Goal: Navigation & Orientation: Find specific page/section

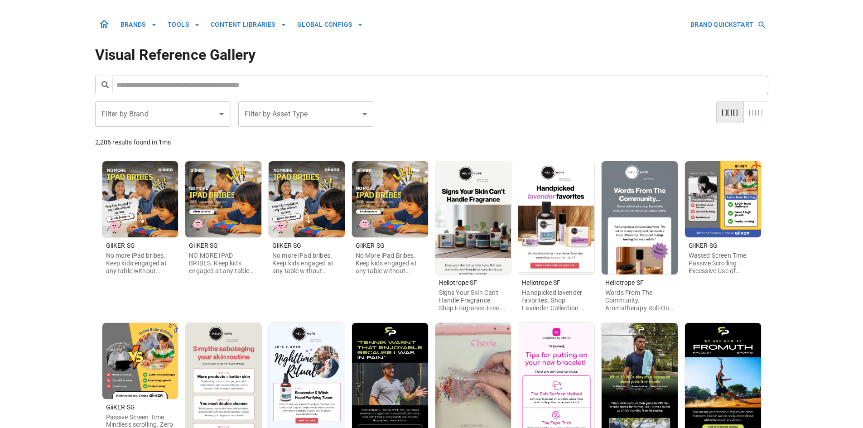
click at [471, 232] on img at bounding box center [474, 217] width 76 height 113
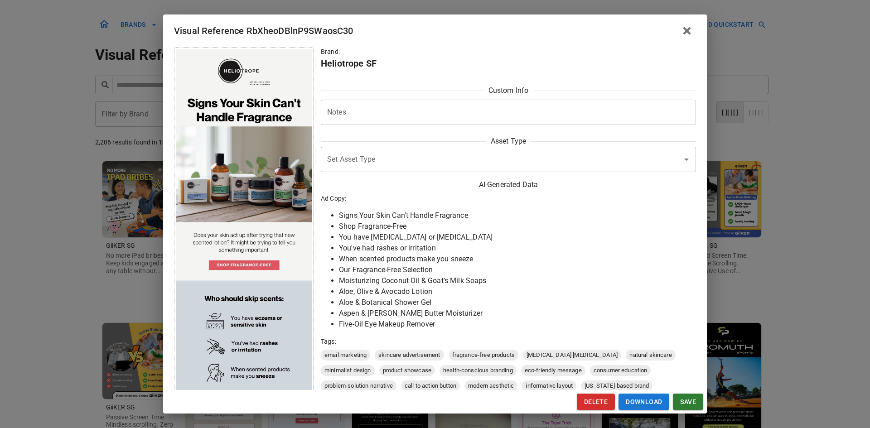
click at [689, 33] on icon "button" at bounding box center [687, 31] width 8 height 8
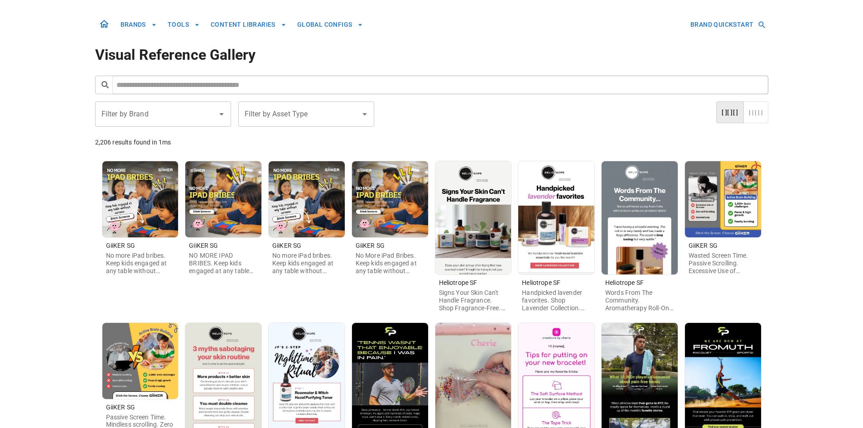
click at [649, 216] on img at bounding box center [640, 217] width 76 height 113
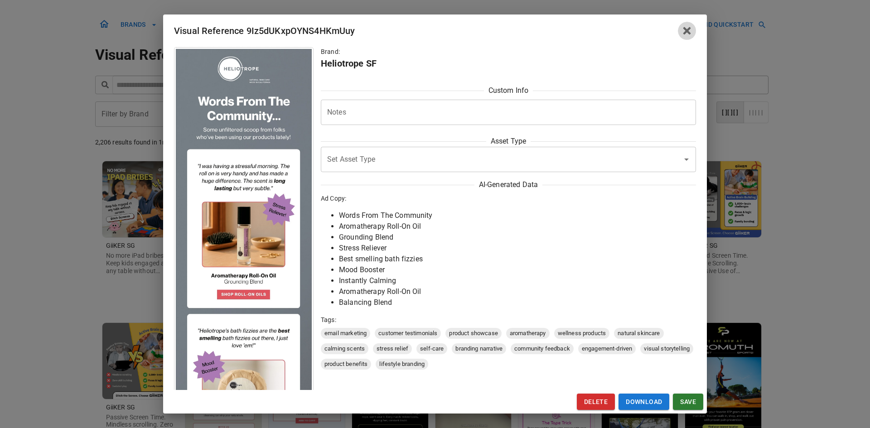
click at [690, 29] on icon "button" at bounding box center [687, 31] width 8 height 8
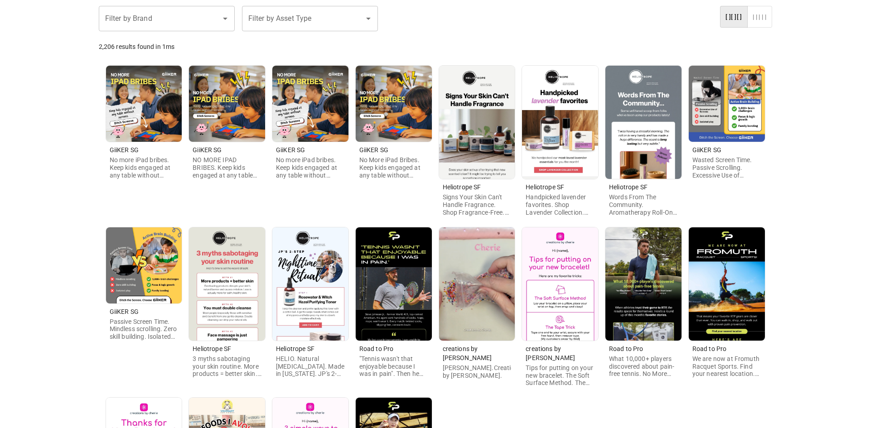
scroll to position [136, 0]
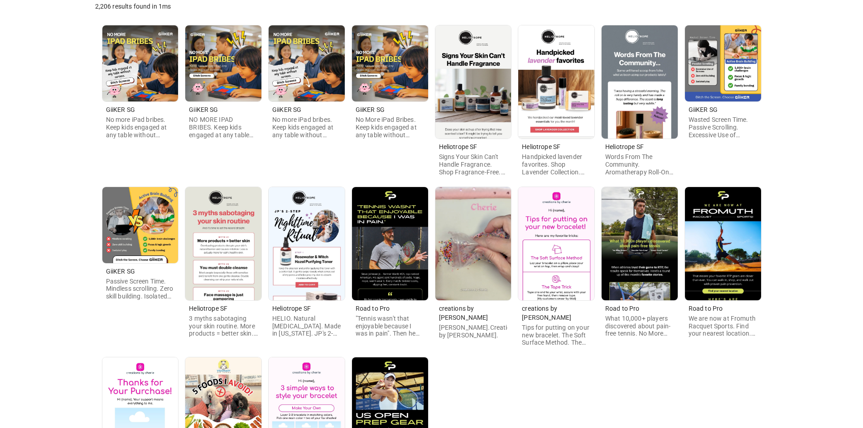
click at [220, 247] on img at bounding box center [223, 243] width 76 height 113
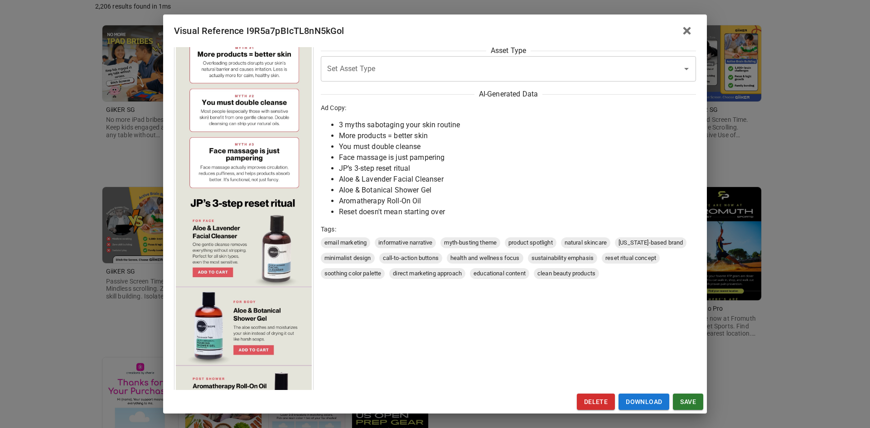
scroll to position [0, 0]
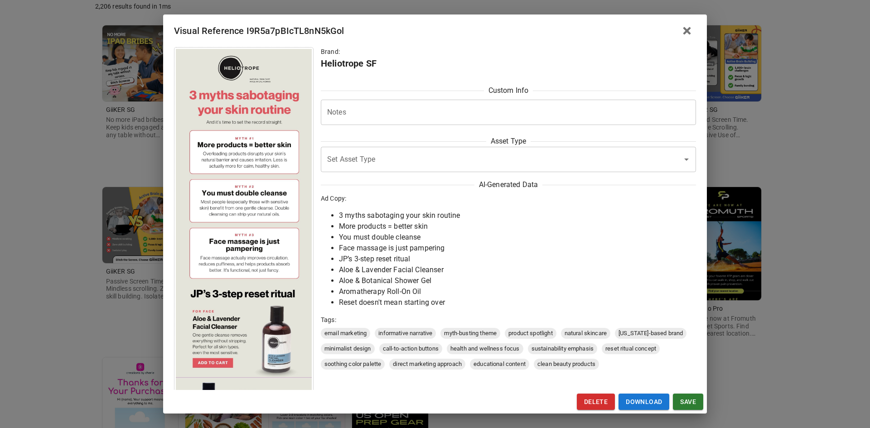
click at [36, 283] on div "Visual Reference I9R5a7pBIcTL8nN5kGol Brand: Heliotrope SF Custom Info Notes * …" at bounding box center [435, 214] width 870 height 428
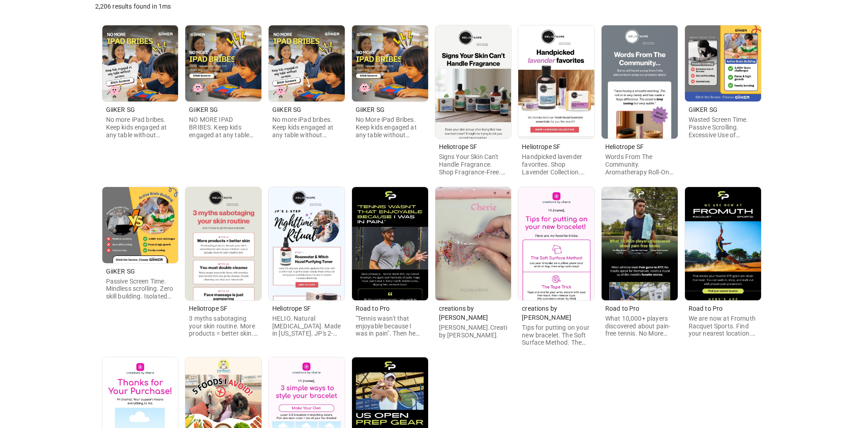
click at [321, 273] on img at bounding box center [307, 243] width 76 height 113
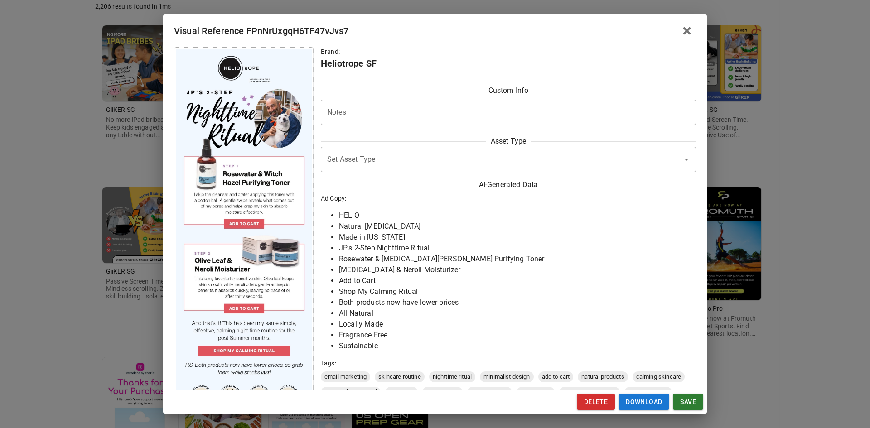
scroll to position [91, 0]
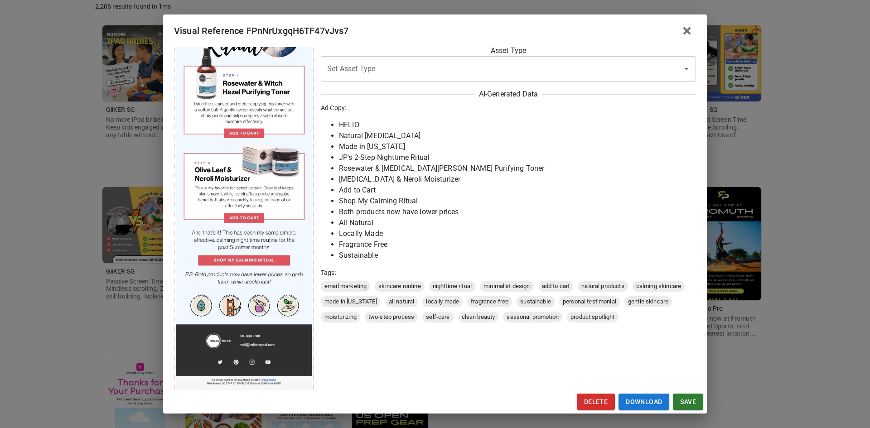
click at [75, 301] on div "Visual Reference FPnNrUxgqH6TF47vJvs7 Brand: Heliotrope SF Custom Info Notes * …" at bounding box center [435, 214] width 870 height 428
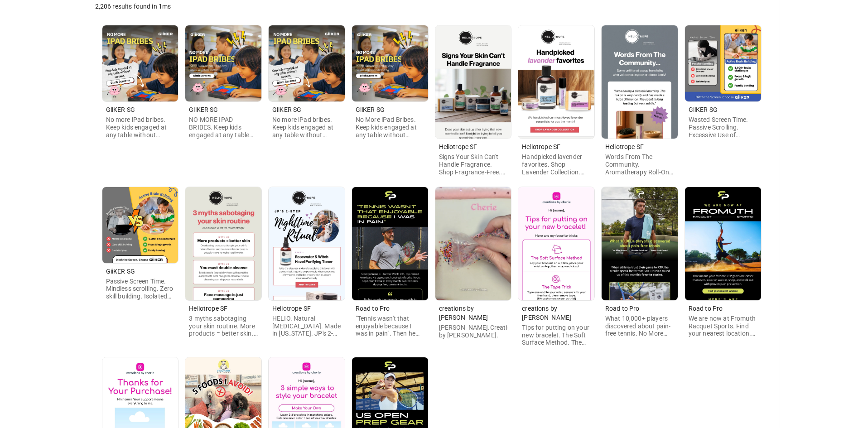
click at [562, 90] on img at bounding box center [556, 81] width 76 height 113
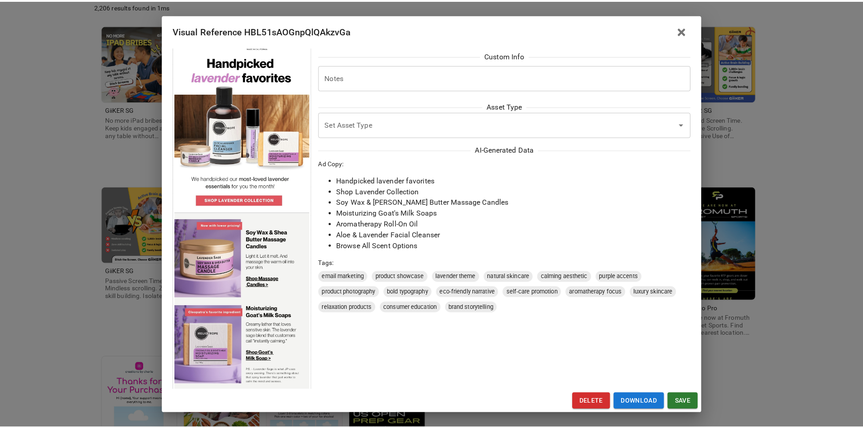
scroll to position [0, 0]
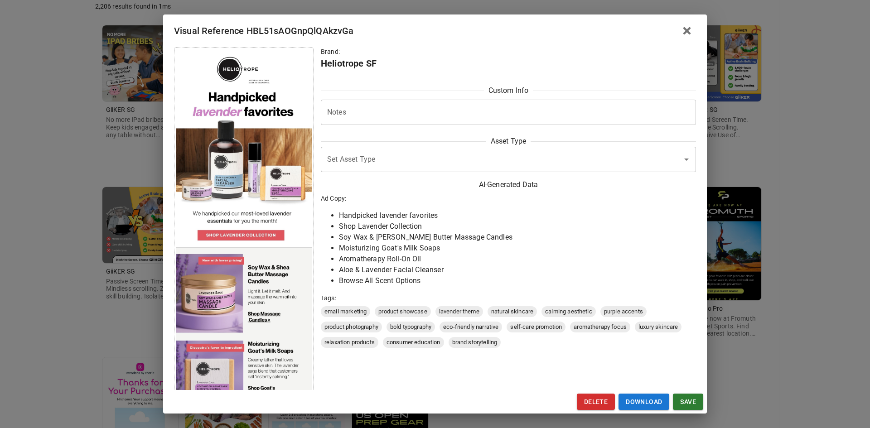
click at [48, 306] on div "Visual Reference HBL51sAOGnpQlQAkzvGa Brand: Heliotrope SF Custom Info Notes * …" at bounding box center [435, 214] width 870 height 428
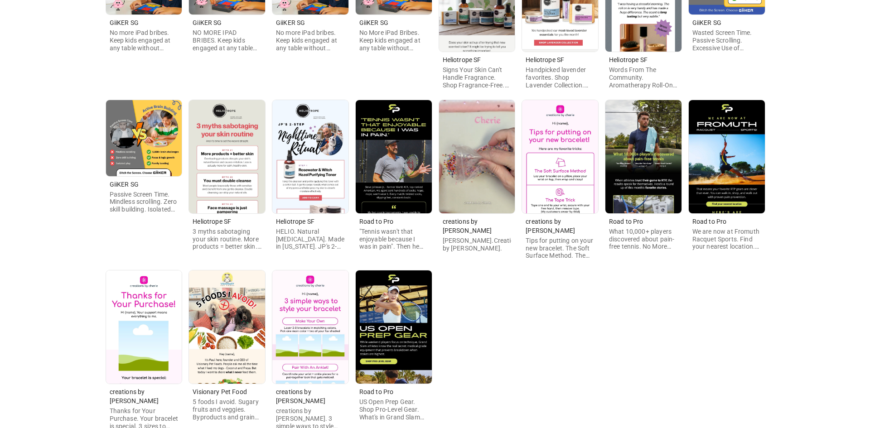
scroll to position [265, 0]
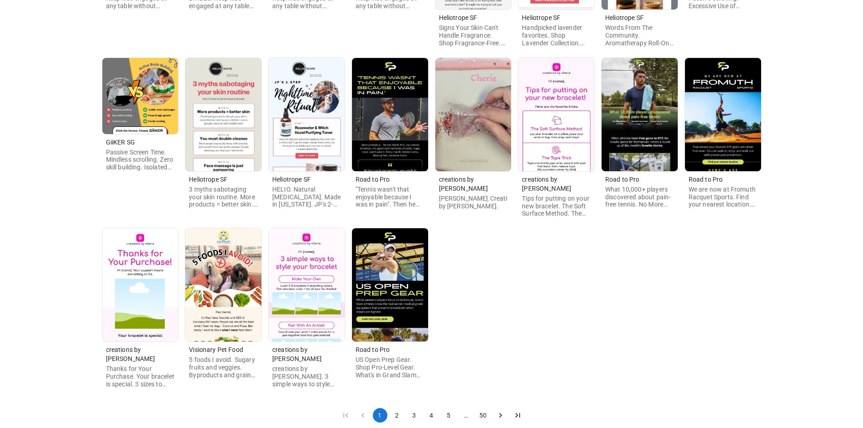
click at [209, 287] on img at bounding box center [223, 284] width 76 height 113
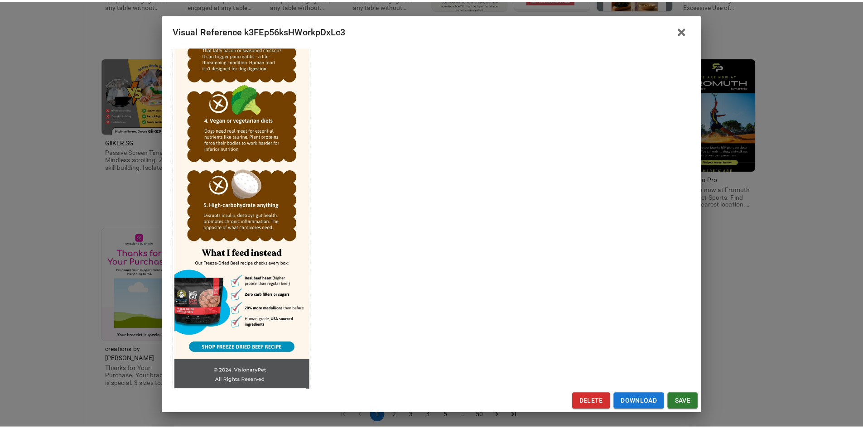
scroll to position [408, 0]
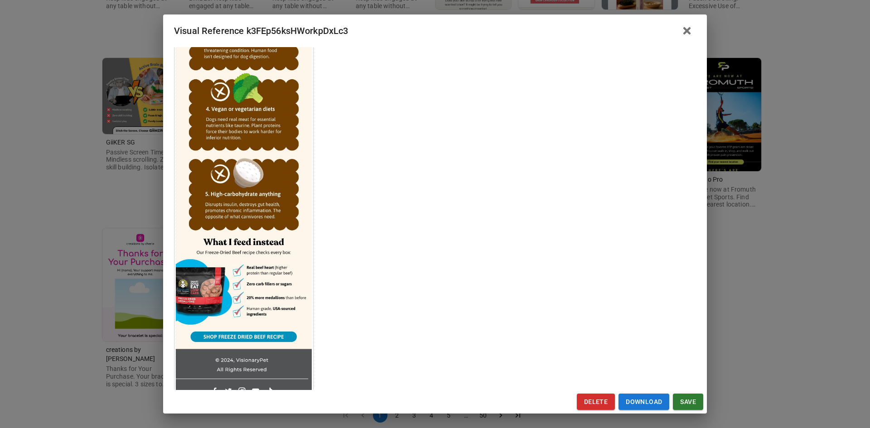
click at [55, 295] on div "Visual Reference k3FEp56ksHWorkpDxLc3 Brand: Visionary Pet Food Custom Info Not…" at bounding box center [435, 214] width 870 height 428
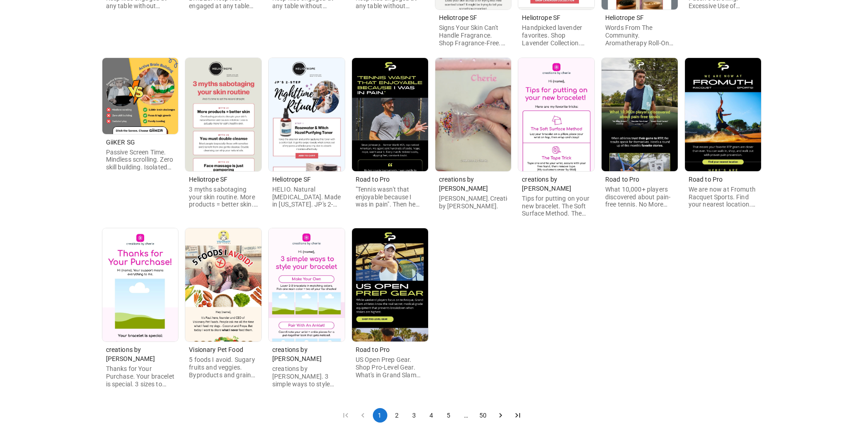
click at [397, 408] on button "2" at bounding box center [397, 415] width 15 height 15
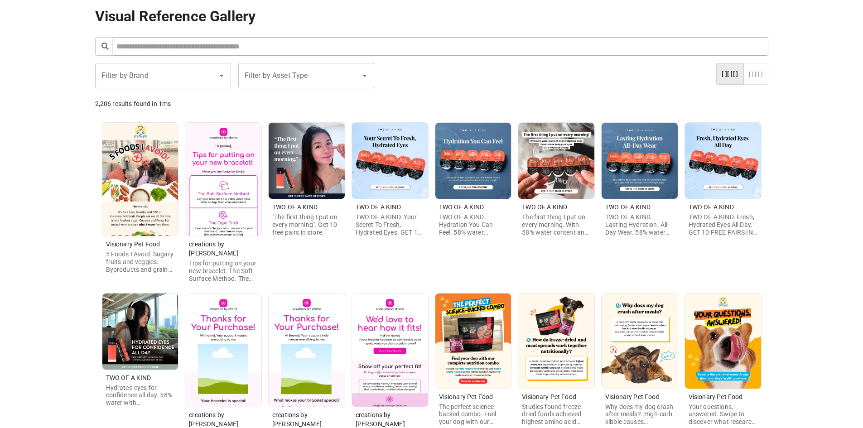
scroll to position [174, 0]
